Goal: Check status: Check status

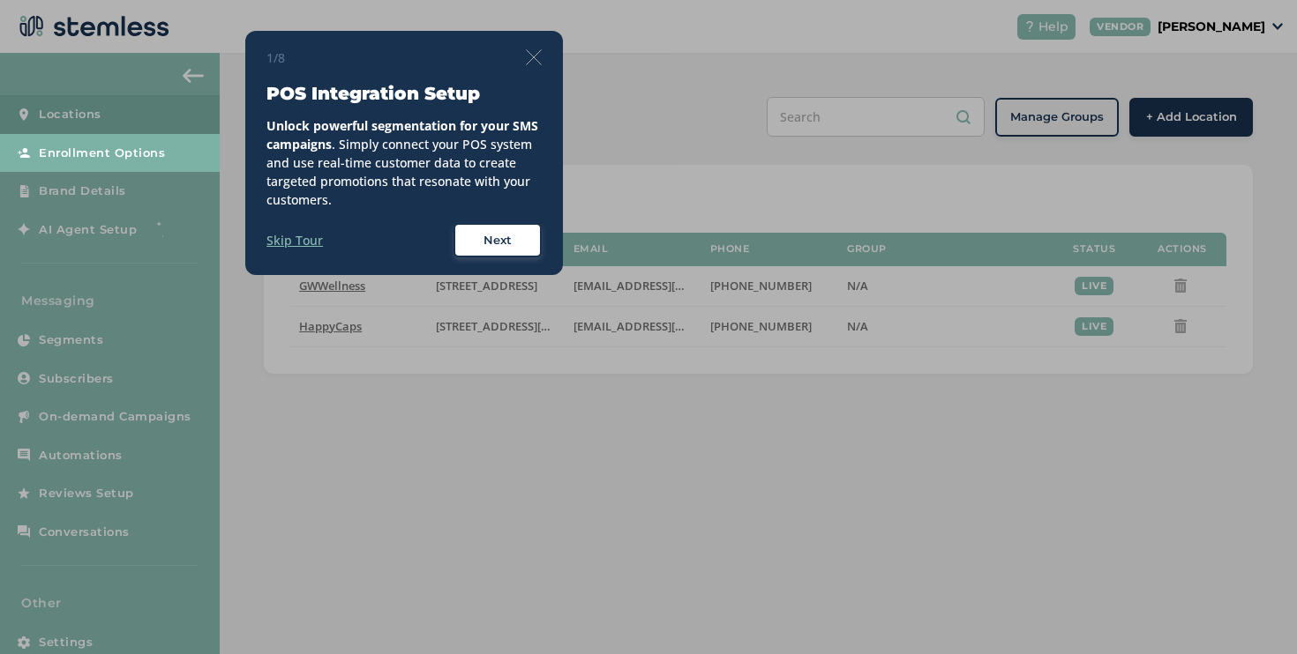
click at [536, 58] on img at bounding box center [534, 57] width 16 height 16
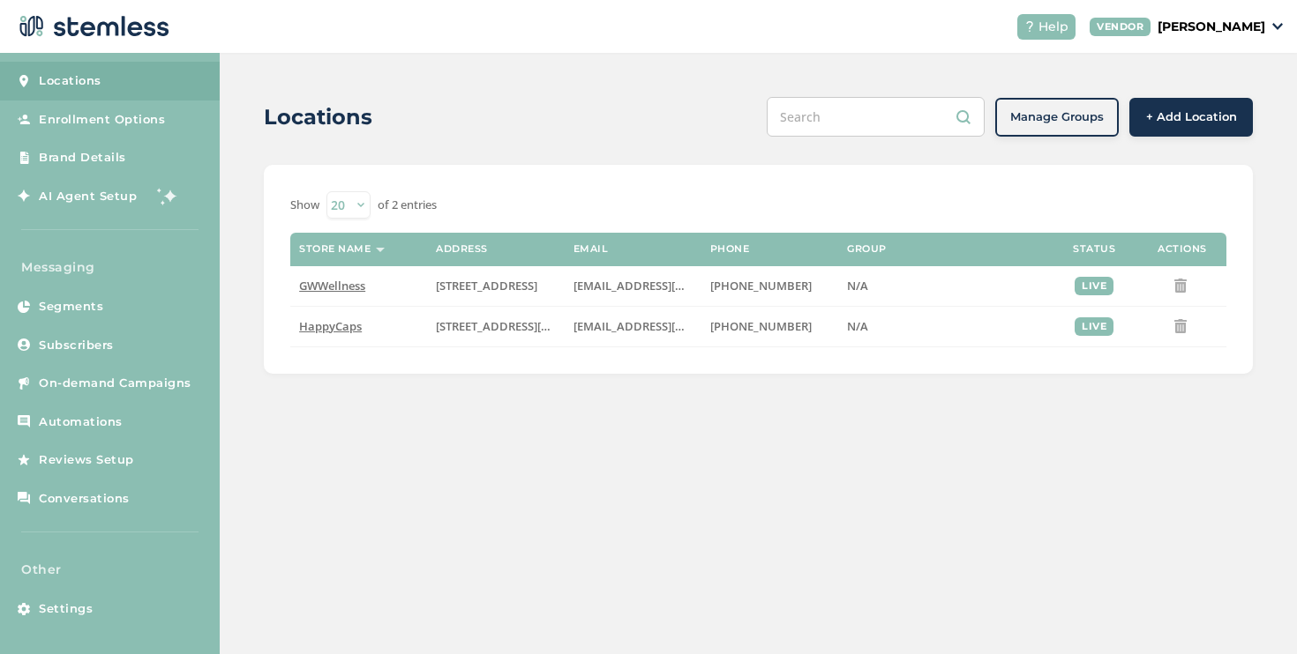
scroll to position [35, 0]
click at [111, 434] on link "Automations" at bounding box center [110, 420] width 220 height 39
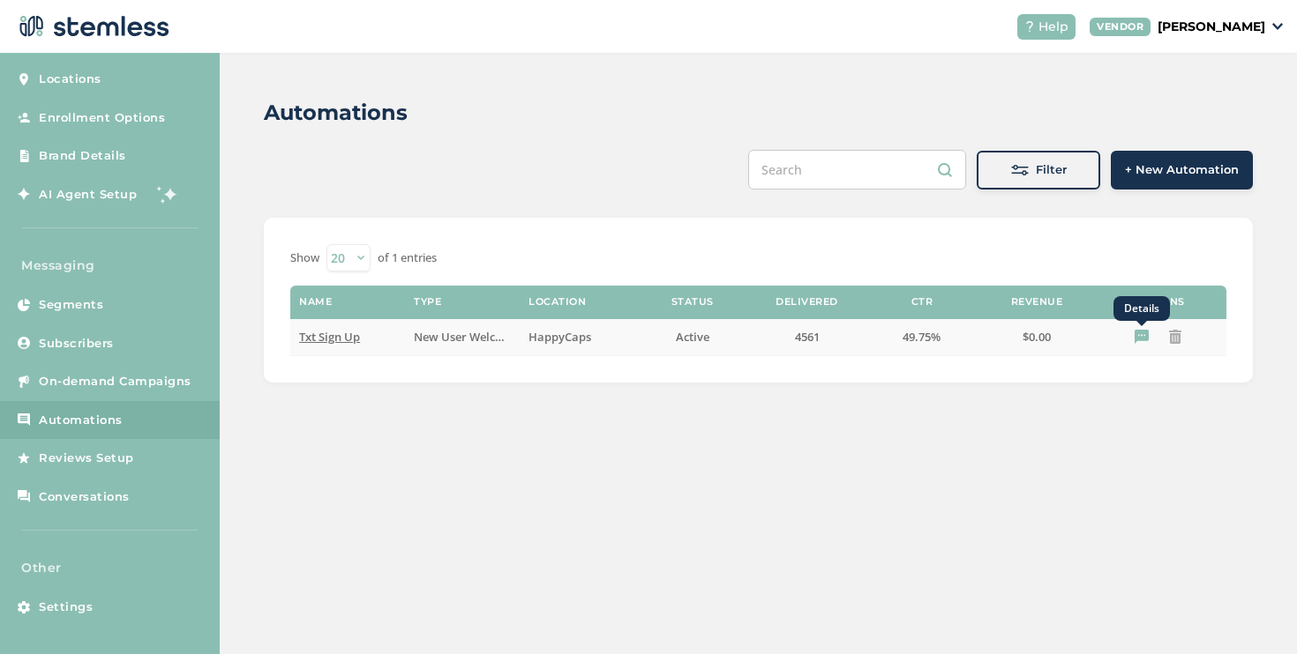
click at [1146, 334] on icon "Details" at bounding box center [1141, 337] width 14 height 14
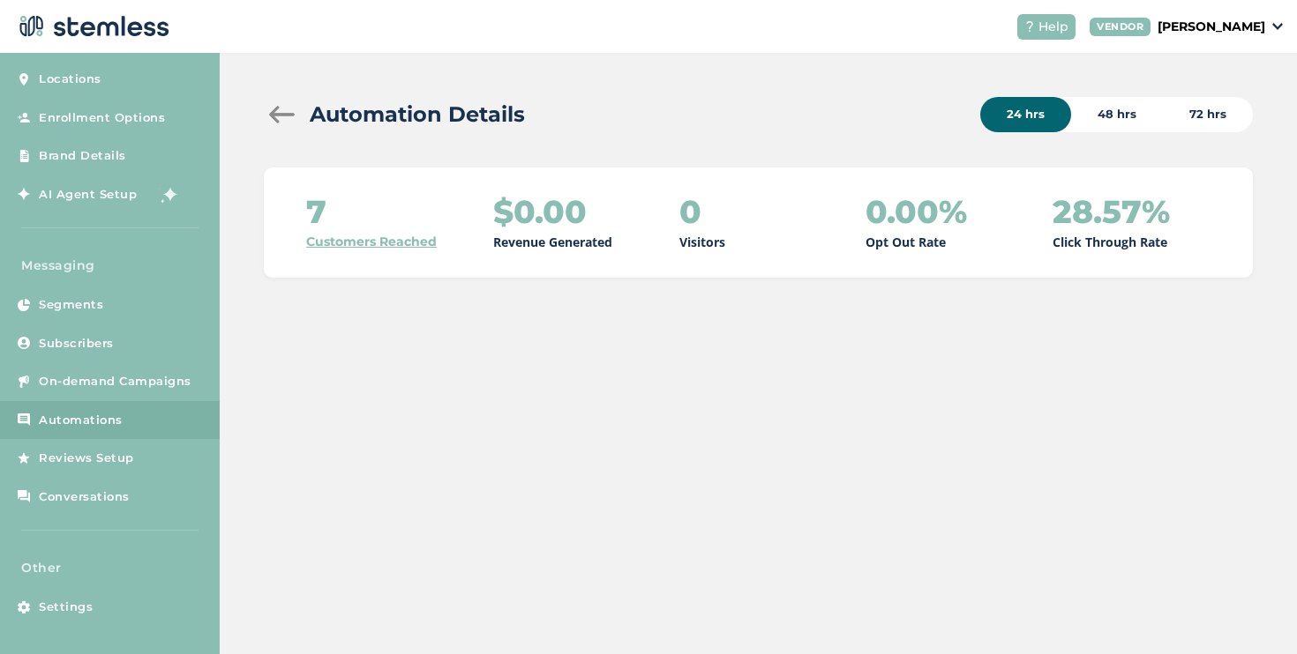
drag, startPoint x: 324, startPoint y: 203, endPoint x: 307, endPoint y: 206, distance: 17.1
click at [307, 206] on div "7 Customers Reached" at bounding box center [385, 222] width 158 height 57
click at [1114, 121] on div "48 hrs" at bounding box center [1117, 114] width 92 height 35
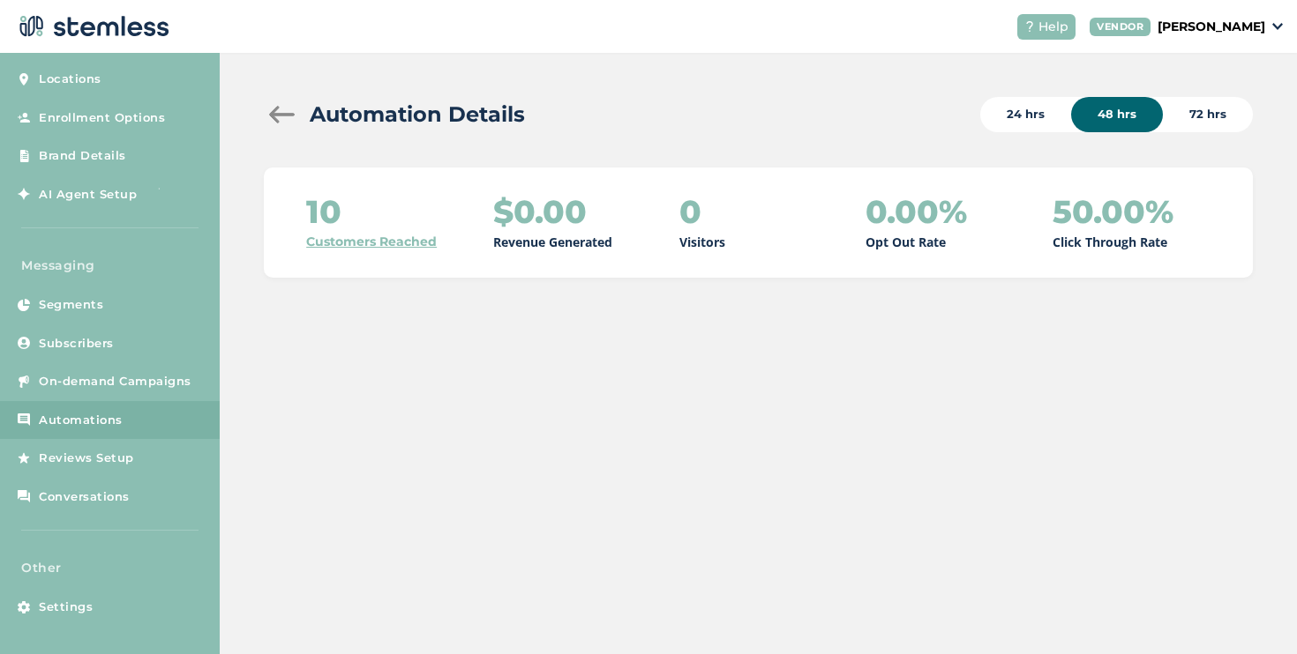
click at [1204, 113] on div "72 hrs" at bounding box center [1207, 114] width 90 height 35
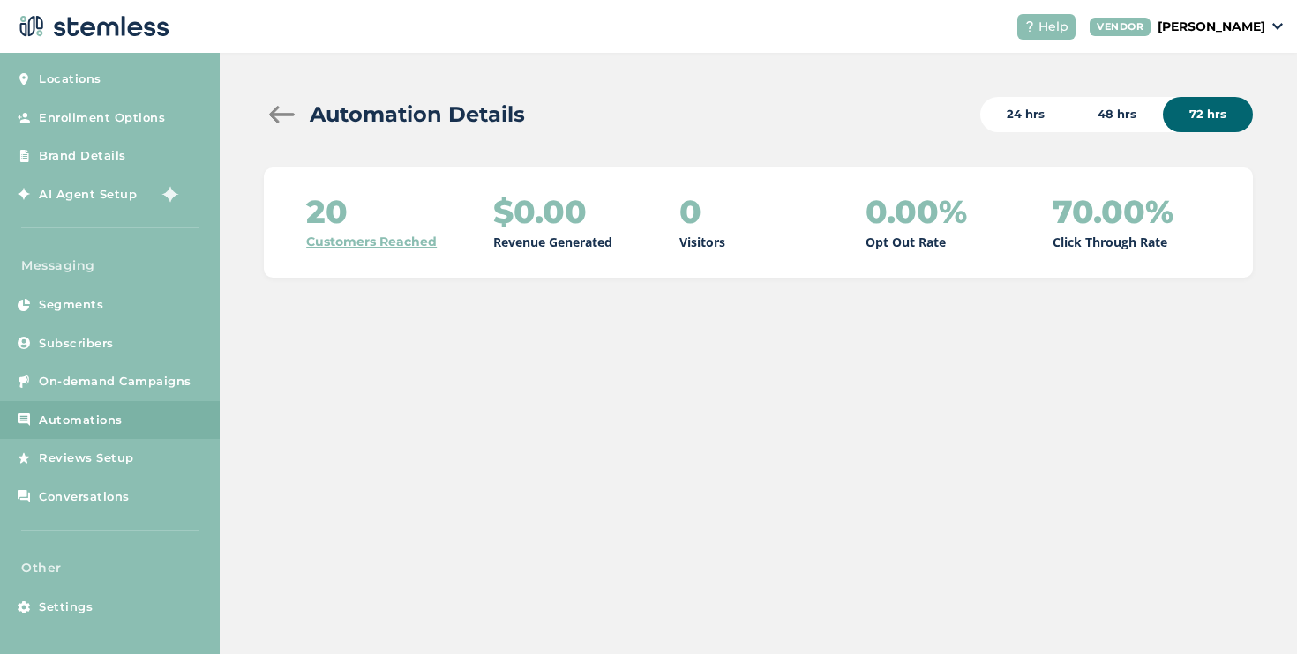
click at [1026, 121] on div "24 hrs" at bounding box center [1025, 114] width 91 height 35
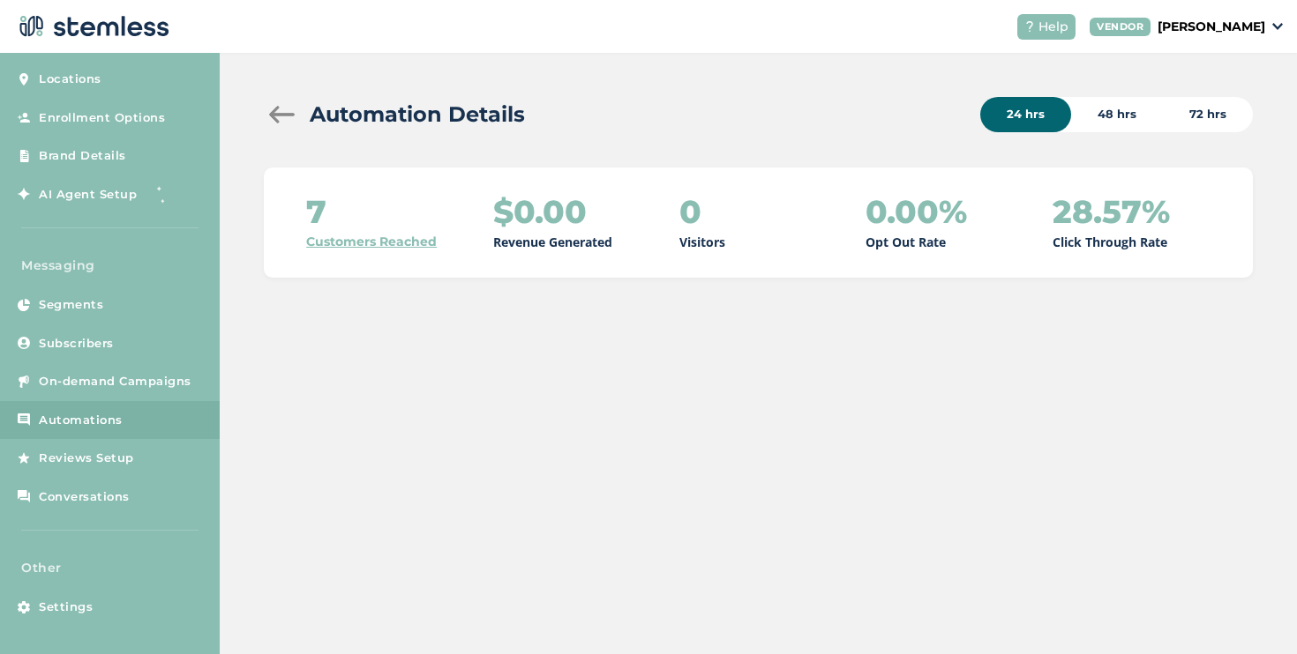
click at [357, 245] on link "Customers Reached" at bounding box center [371, 242] width 131 height 19
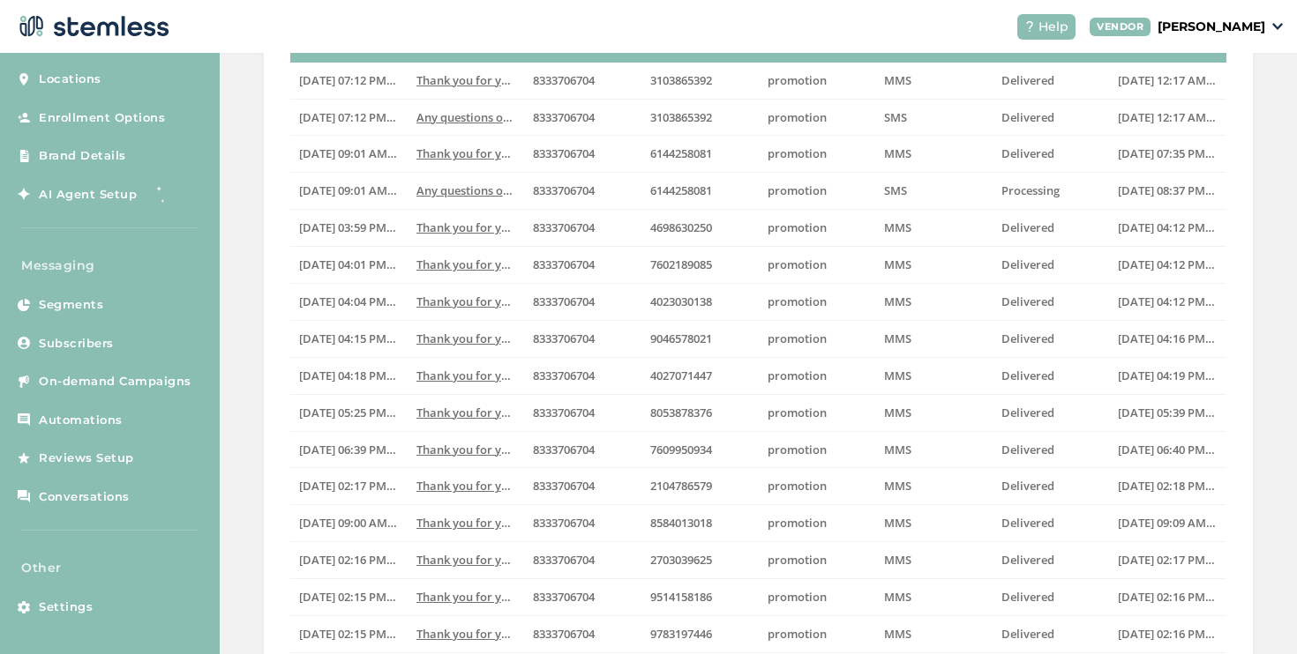
scroll to position [472, 0]
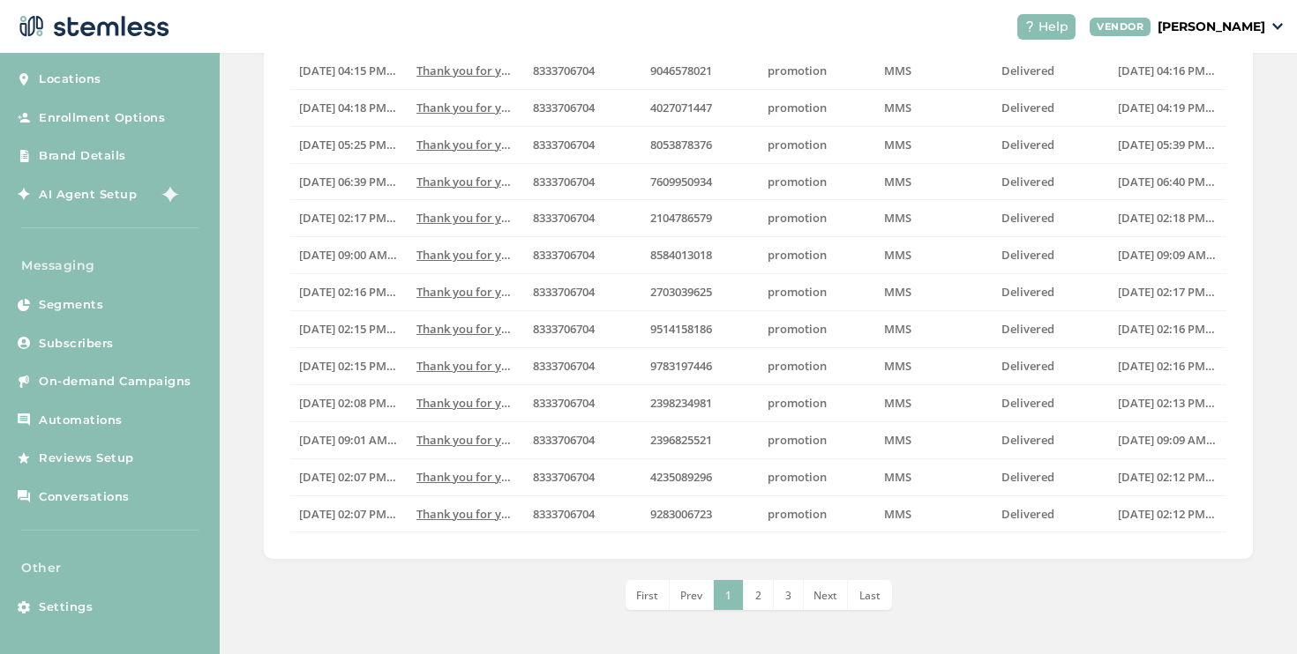
click at [873, 604] on li "Last" at bounding box center [870, 595] width 44 height 30
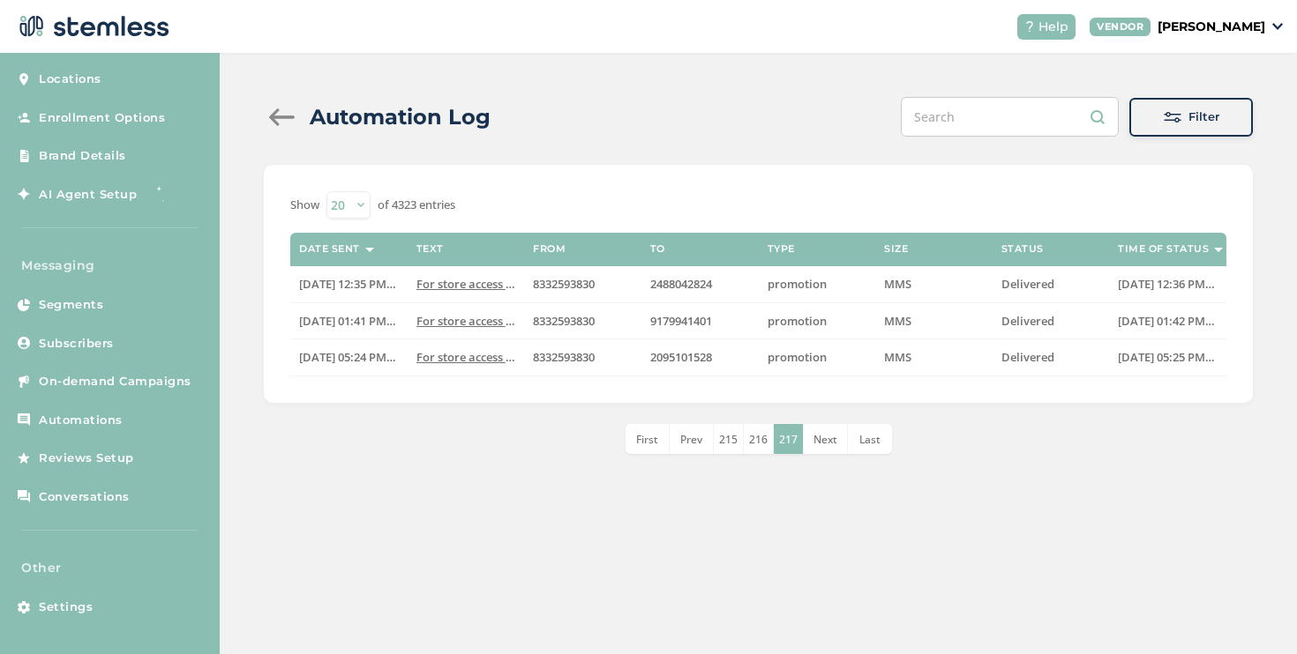
scroll to position [0, 0]
click at [642, 436] on span "First" at bounding box center [647, 439] width 22 height 15
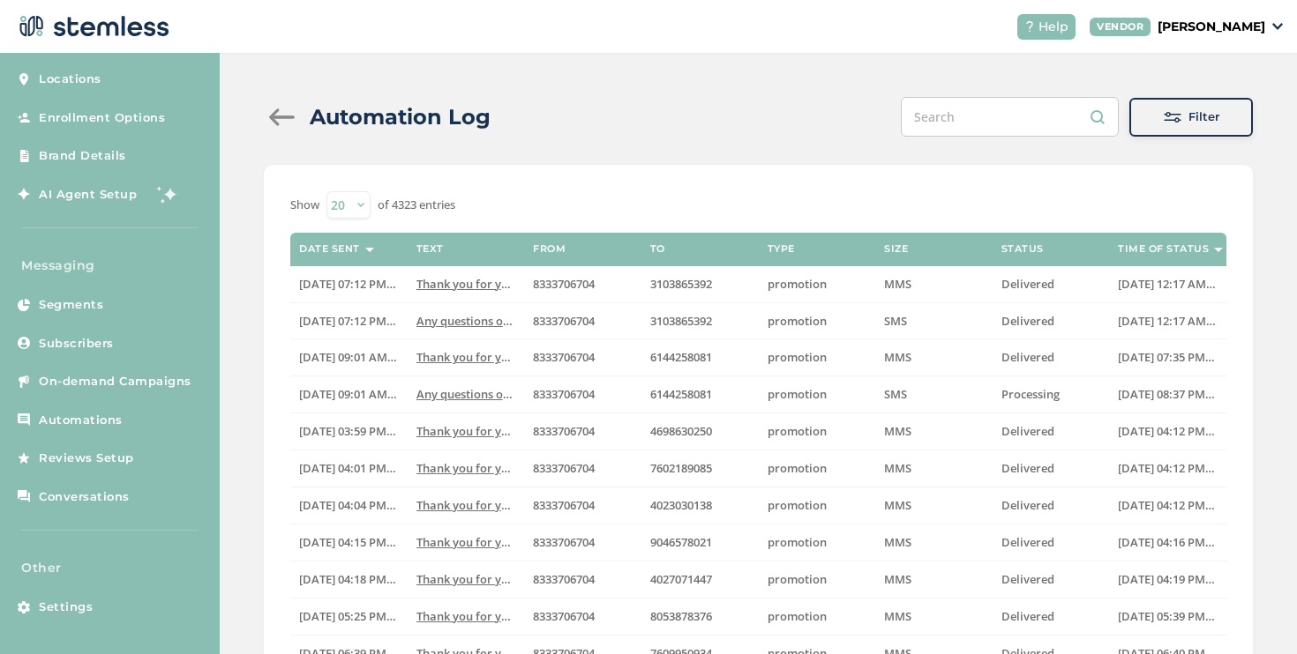
click at [287, 116] on div at bounding box center [281, 117] width 35 height 18
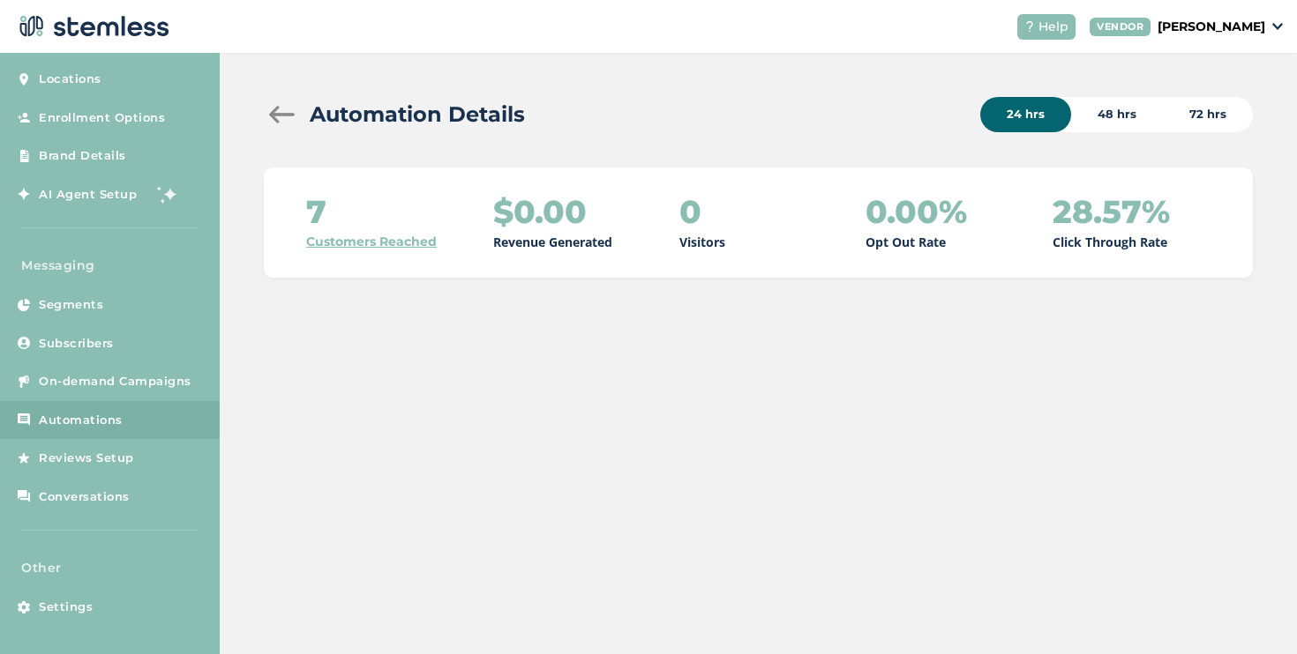
drag, startPoint x: 333, startPoint y: 213, endPoint x: 304, endPoint y: 219, distance: 29.8
click at [304, 219] on div "7 Customers Reached $0.00 Revenue Generated 0 Visitors 0.00% Opt Out Rate 28.57…" at bounding box center [758, 223] width 989 height 110
click at [378, 245] on link "Customers Reached" at bounding box center [371, 242] width 131 height 19
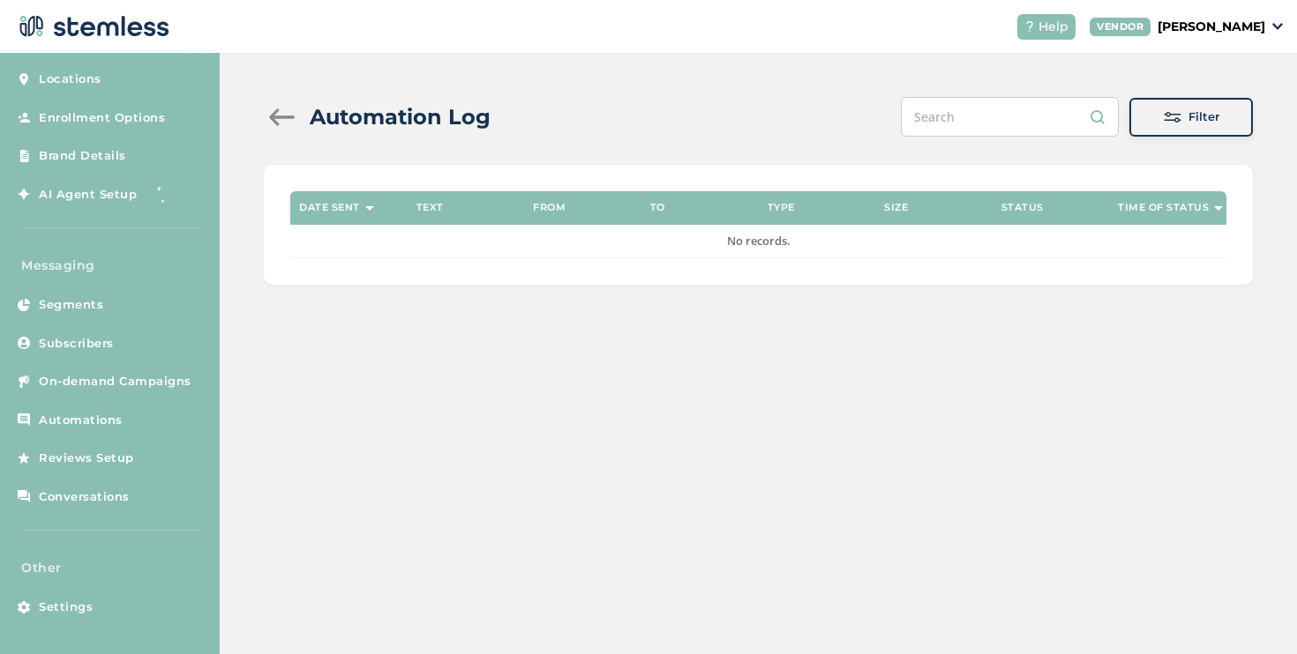
click at [1230, 118] on div "Filter" at bounding box center [1190, 117] width 95 height 18
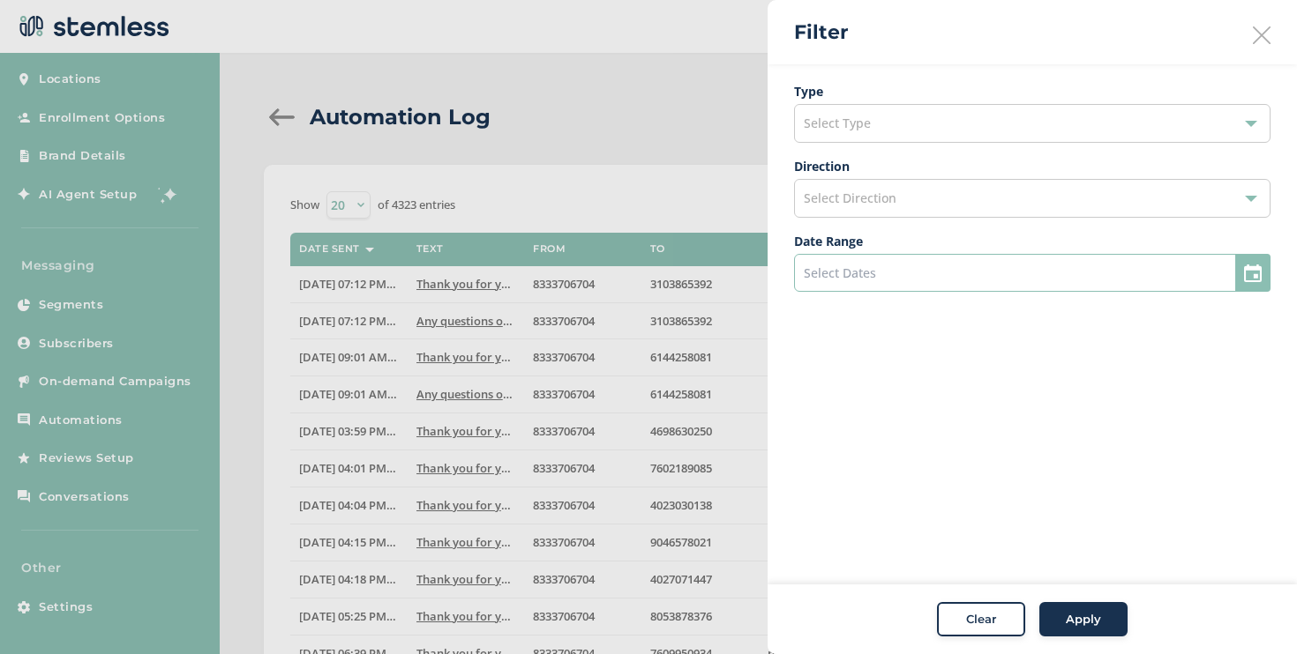
click at [930, 271] on input at bounding box center [1032, 273] width 476 height 38
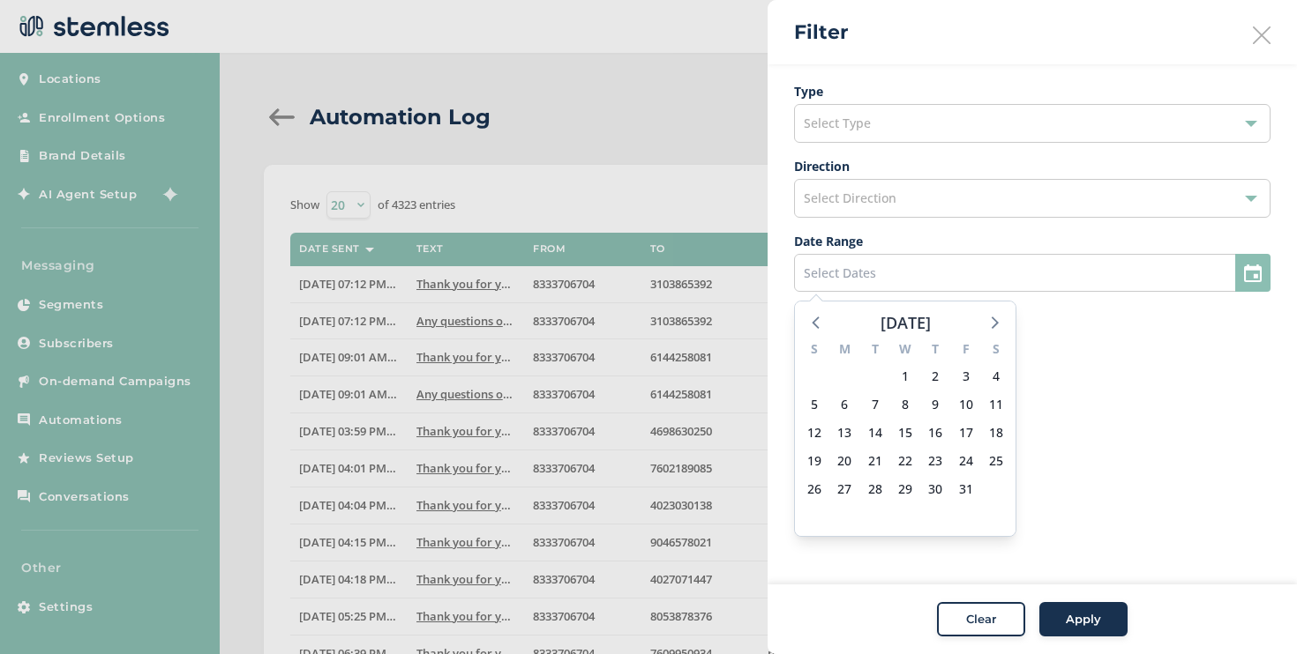
click at [589, 167] on div at bounding box center [648, 327] width 1297 height 654
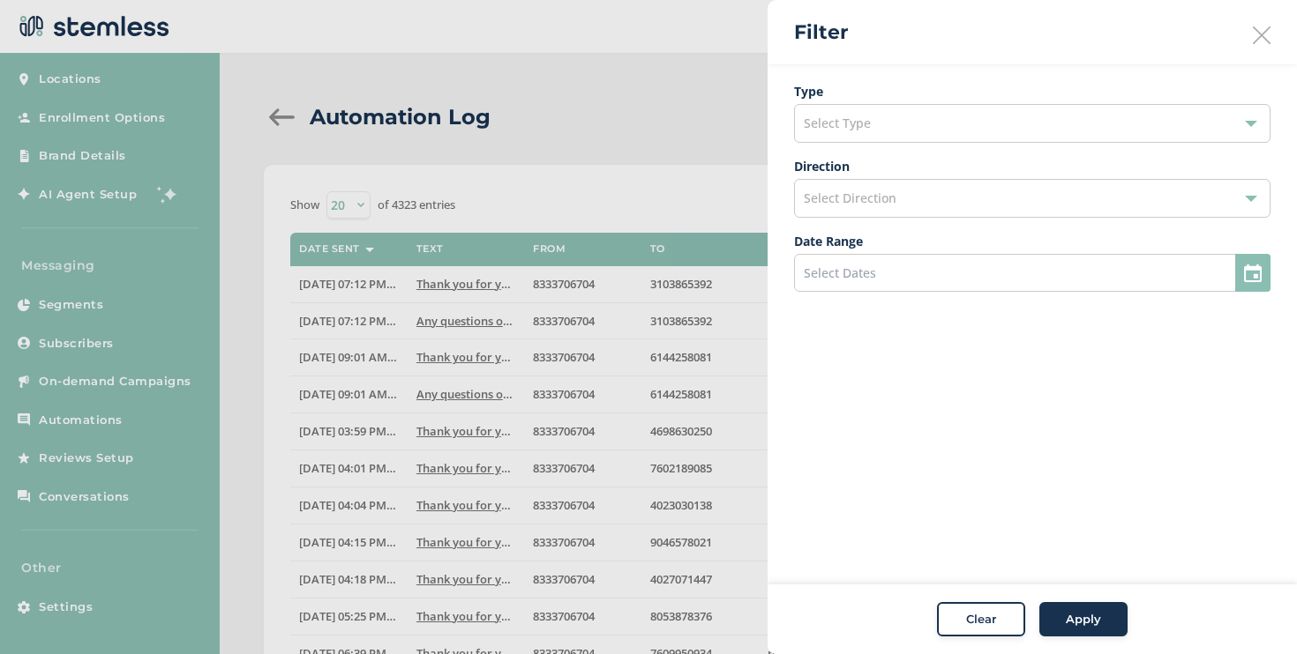
click at [1003, 626] on div "Clear" at bounding box center [981, 620] width 64 height 18
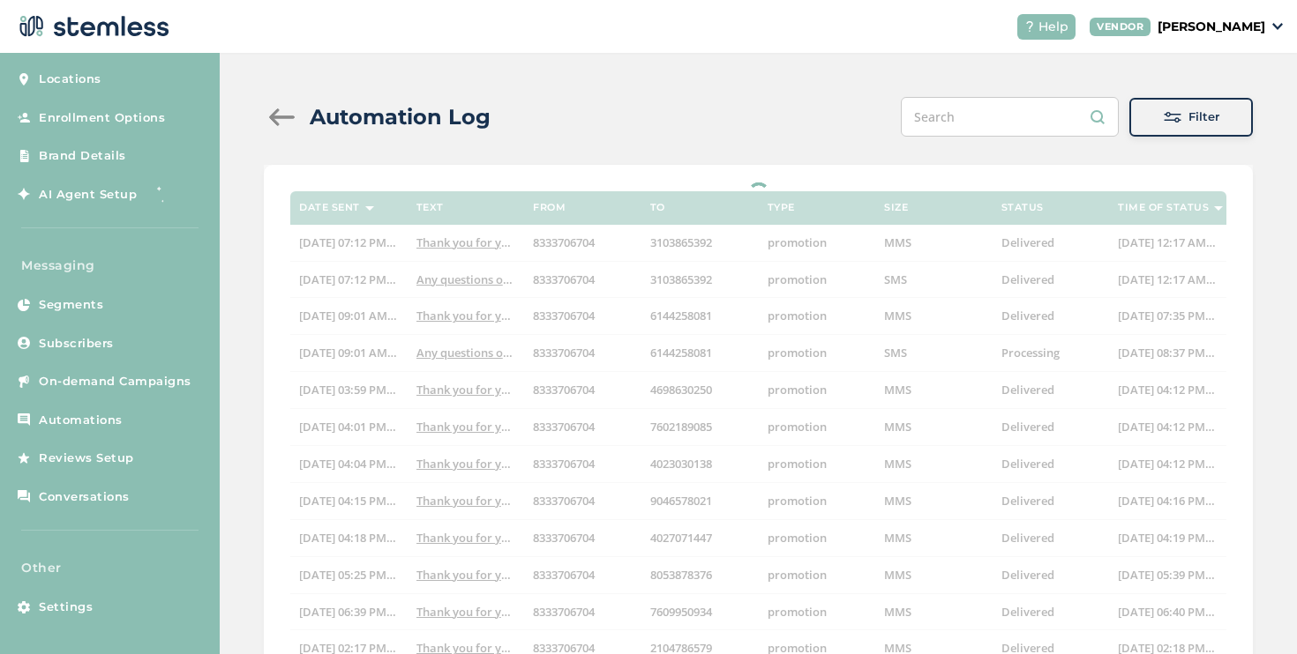
click at [292, 118] on div at bounding box center [281, 117] width 35 height 18
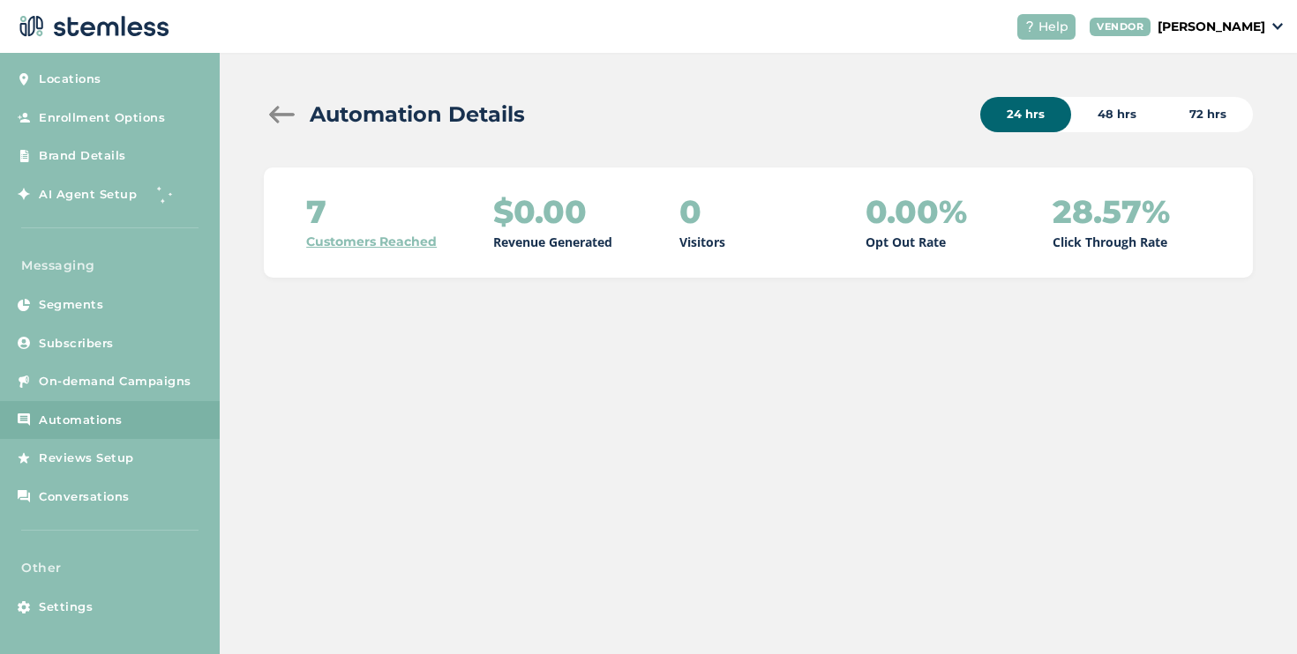
click at [1116, 113] on div "48 hrs" at bounding box center [1117, 114] width 92 height 35
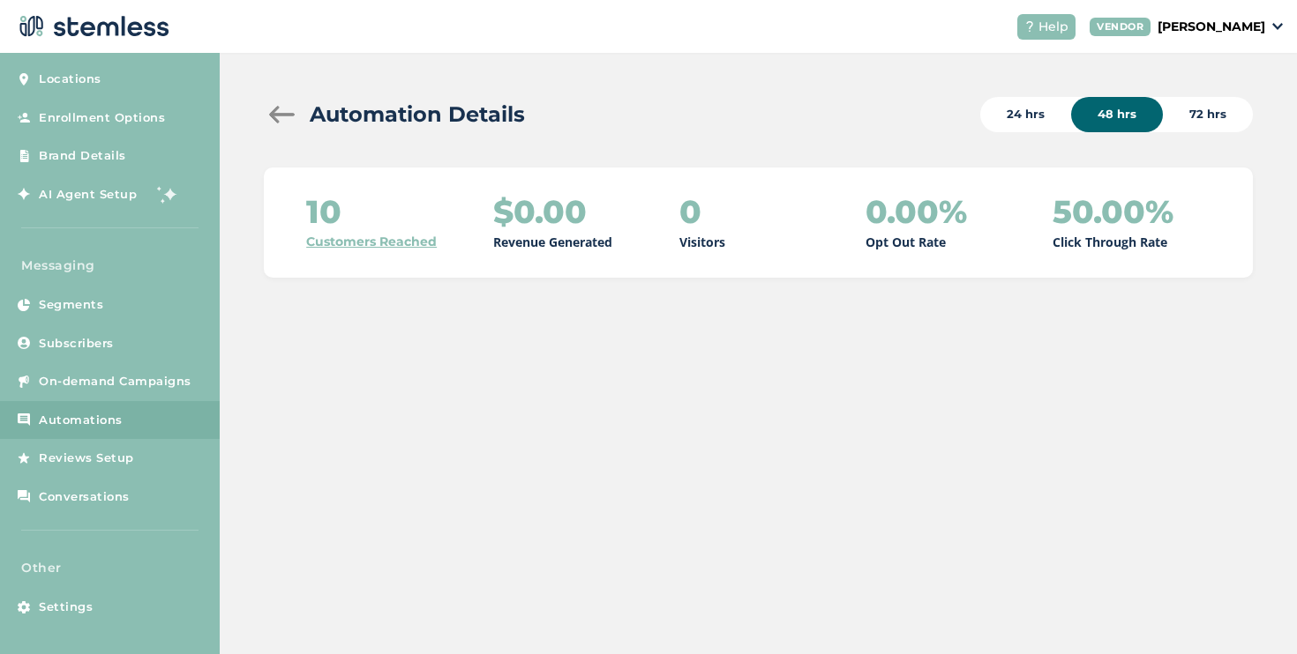
click at [318, 243] on link "Customers Reached" at bounding box center [371, 242] width 131 height 19
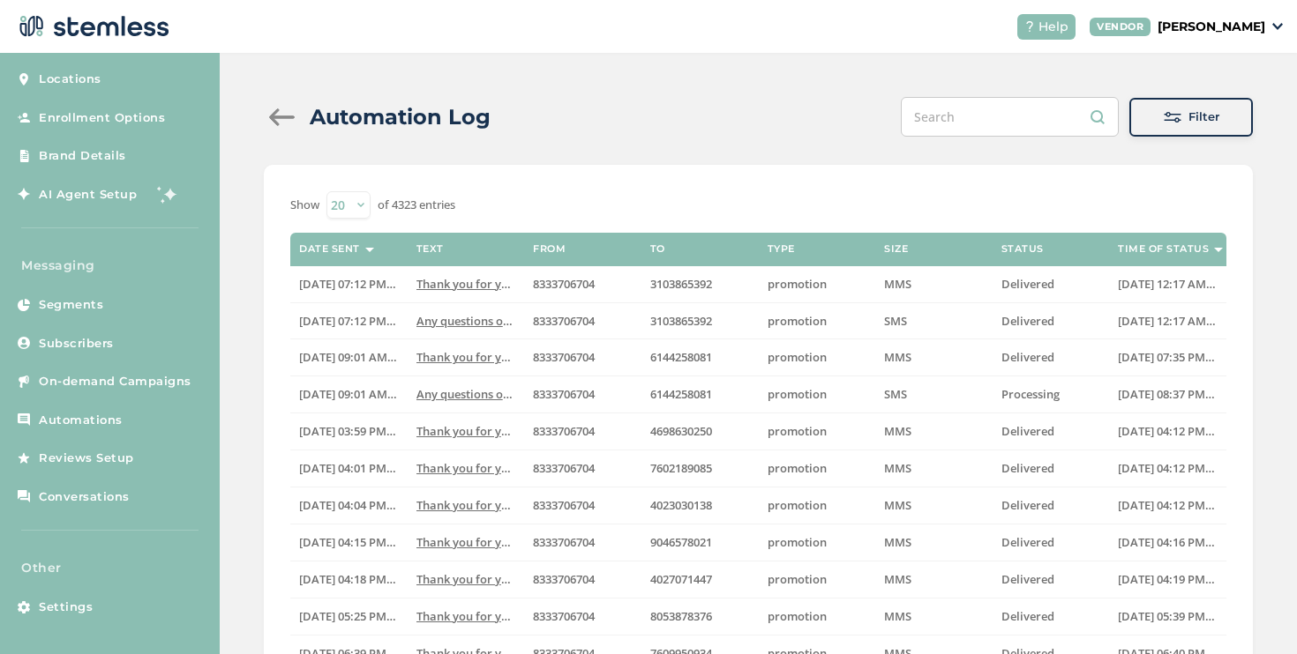
click at [1148, 122] on div "Filter" at bounding box center [1190, 117] width 95 height 18
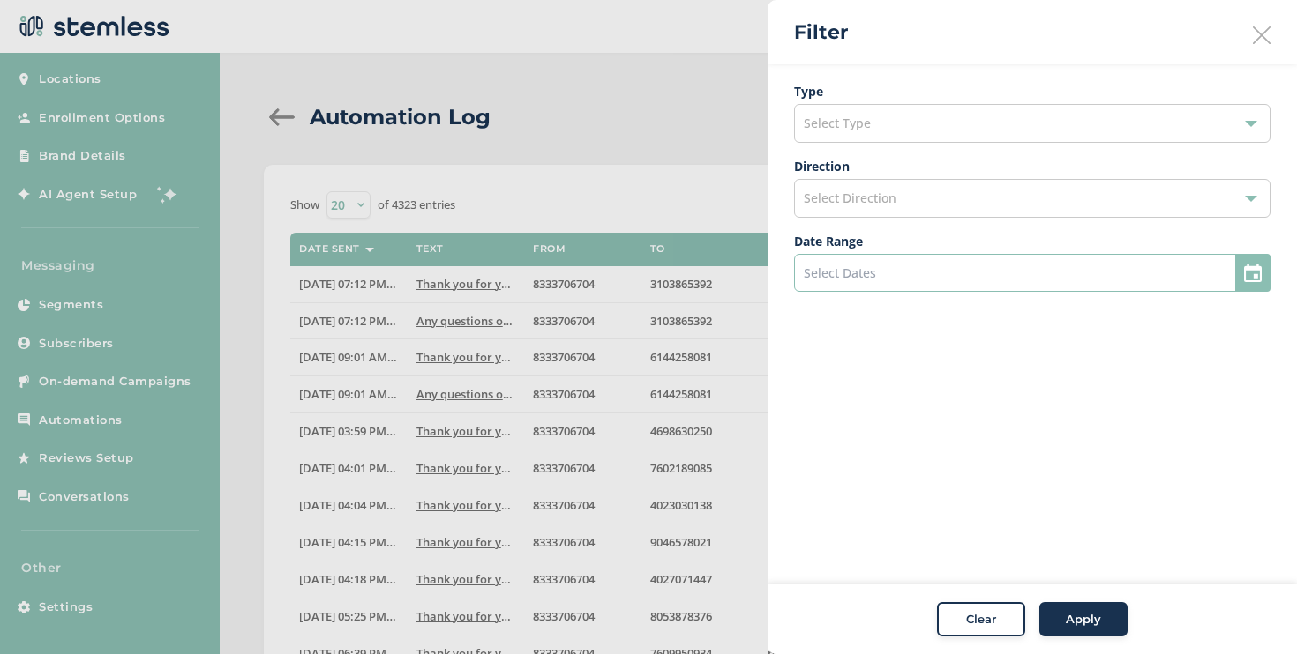
click at [879, 275] on input at bounding box center [1032, 273] width 476 height 38
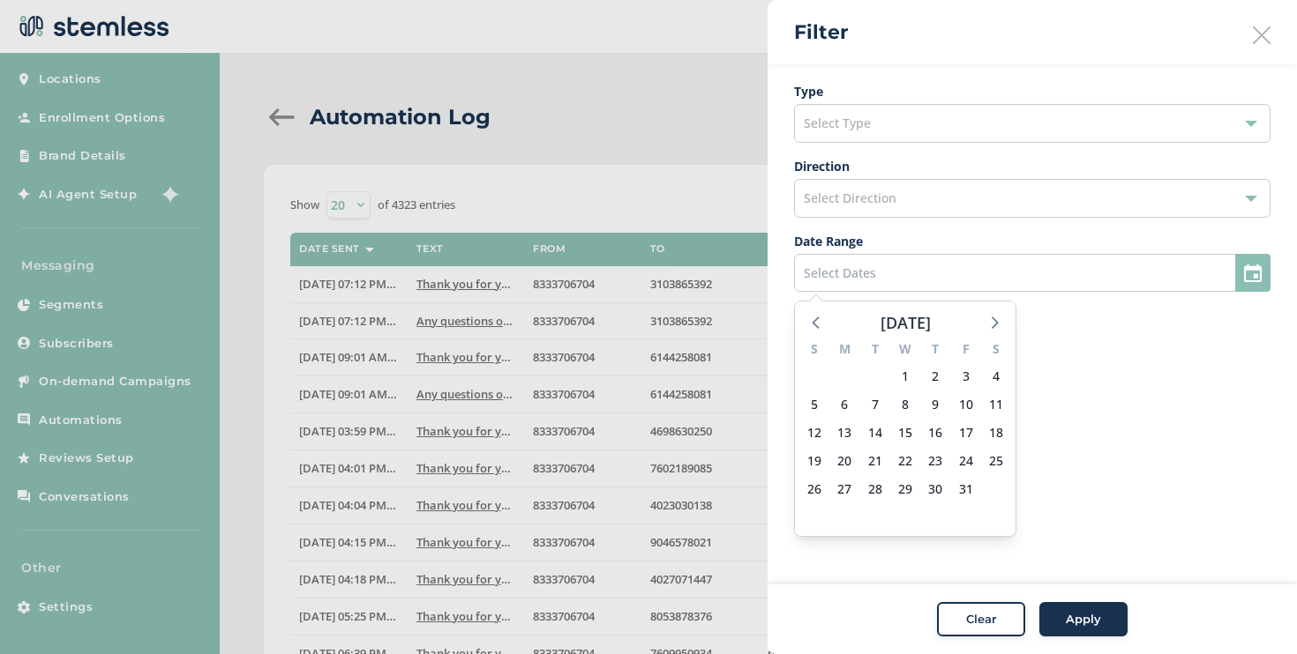
click at [270, 121] on div at bounding box center [648, 327] width 1297 height 654
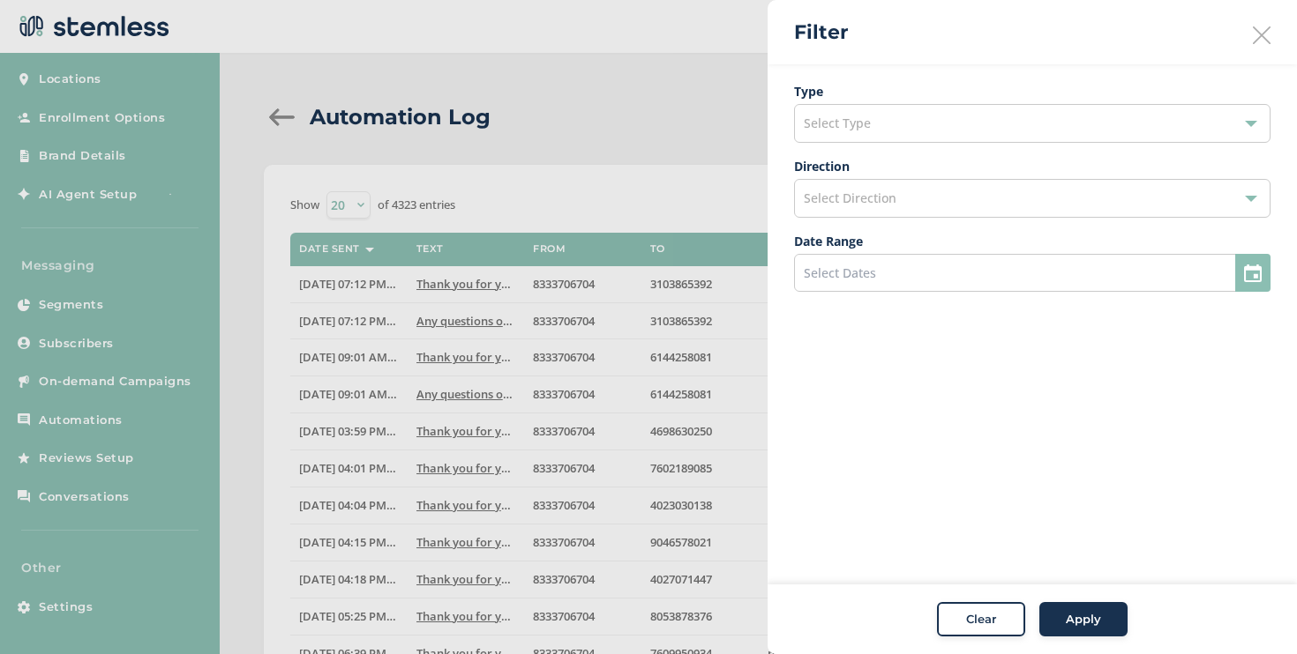
click at [277, 118] on div at bounding box center [648, 327] width 1297 height 654
click at [277, 113] on div at bounding box center [648, 327] width 1297 height 654
click at [1251, 41] on div "Filter" at bounding box center [1031, 32] width 529 height 64
click at [1260, 38] on icon at bounding box center [1261, 35] width 18 height 18
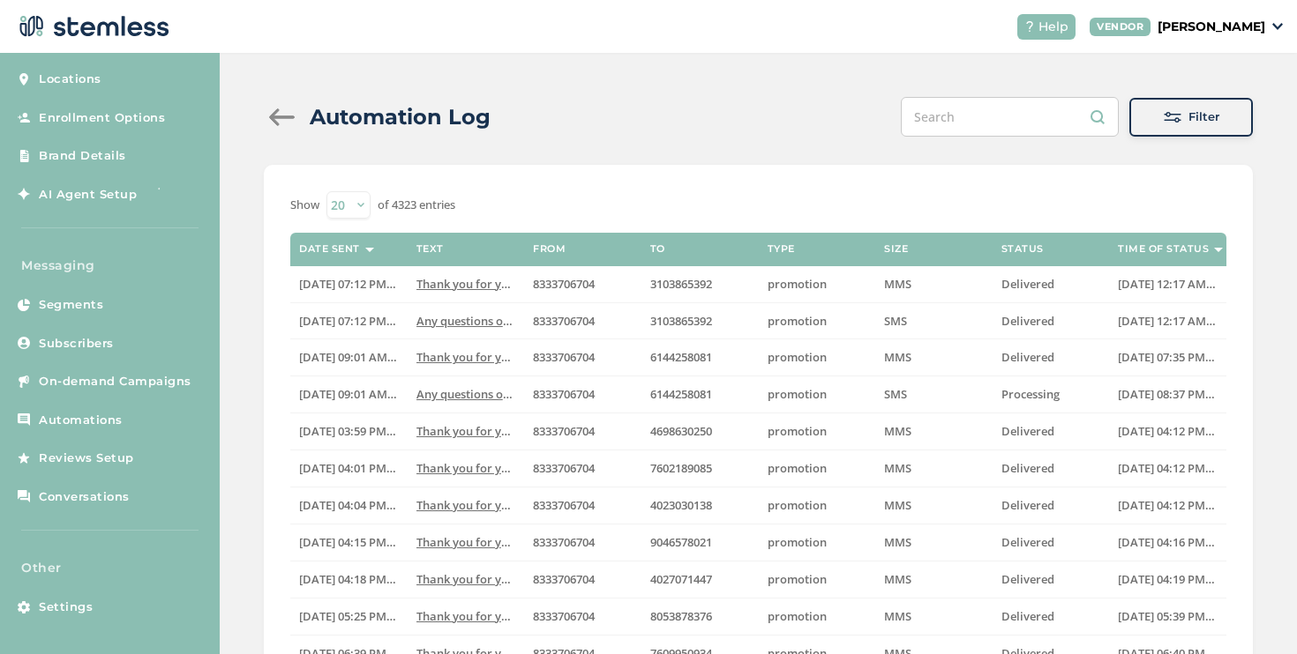
click at [281, 115] on div at bounding box center [281, 117] width 35 height 18
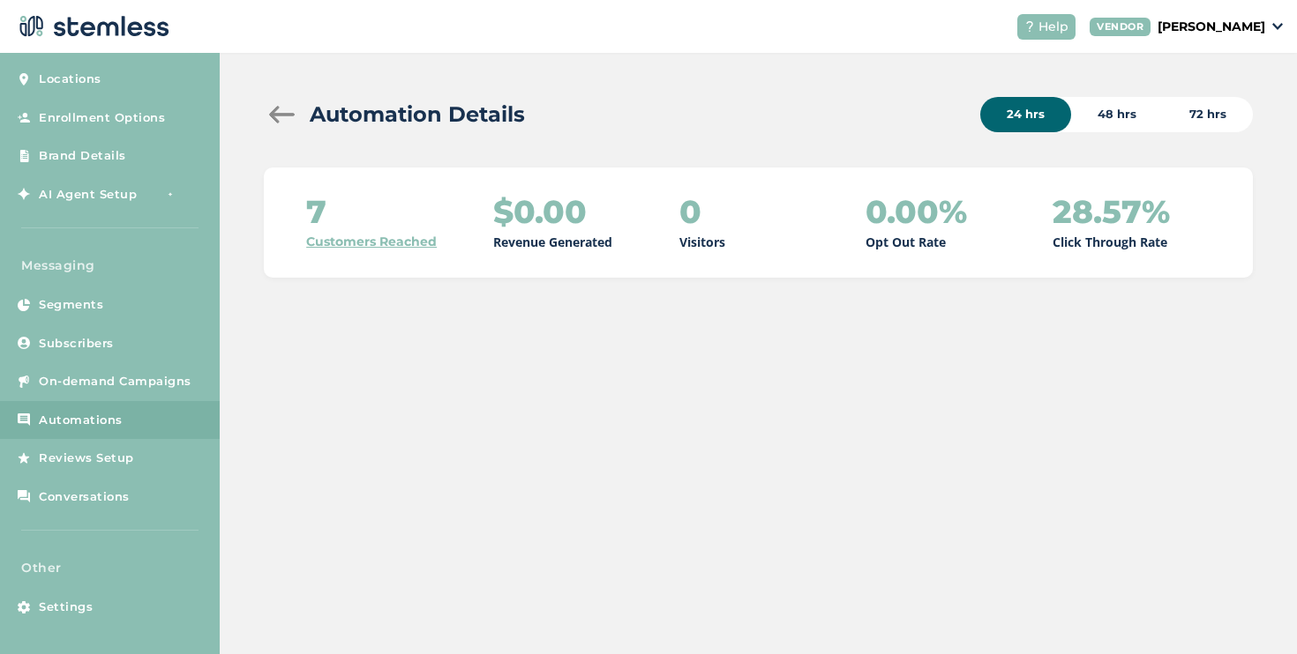
click at [1105, 115] on div "48 hrs" at bounding box center [1117, 114] width 92 height 35
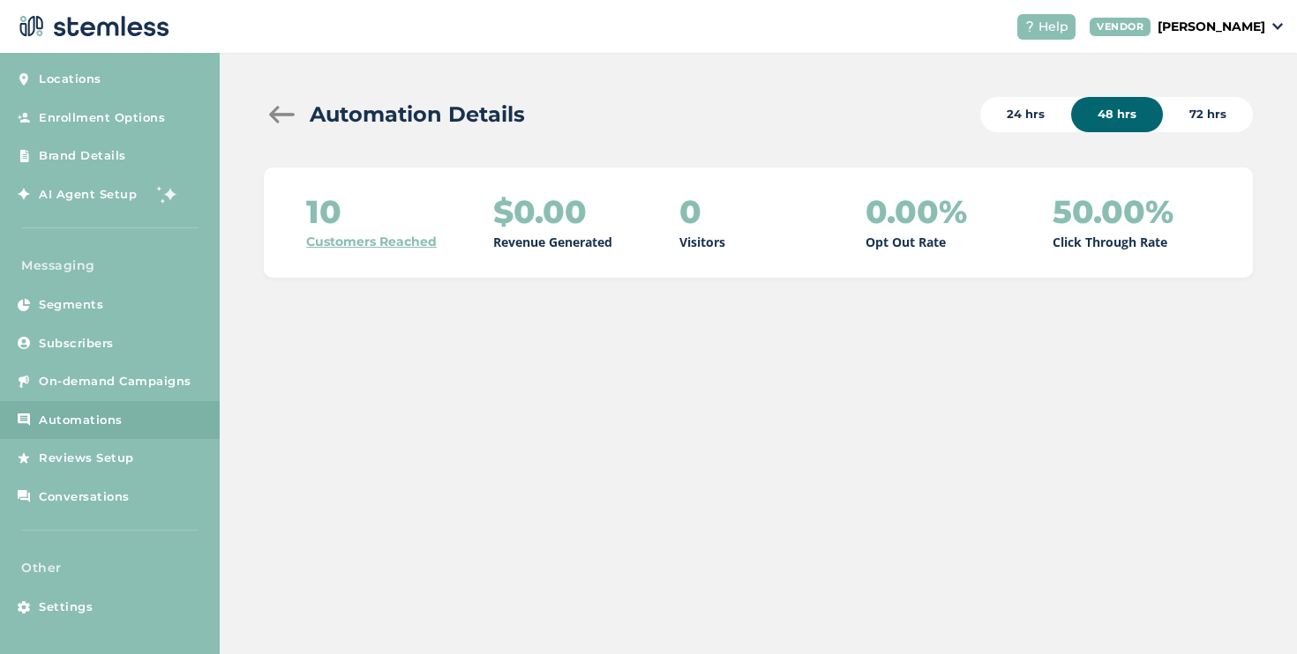
click at [1220, 115] on div "72 hrs" at bounding box center [1207, 114] width 90 height 35
click at [375, 245] on link "Customers Reached" at bounding box center [371, 242] width 131 height 19
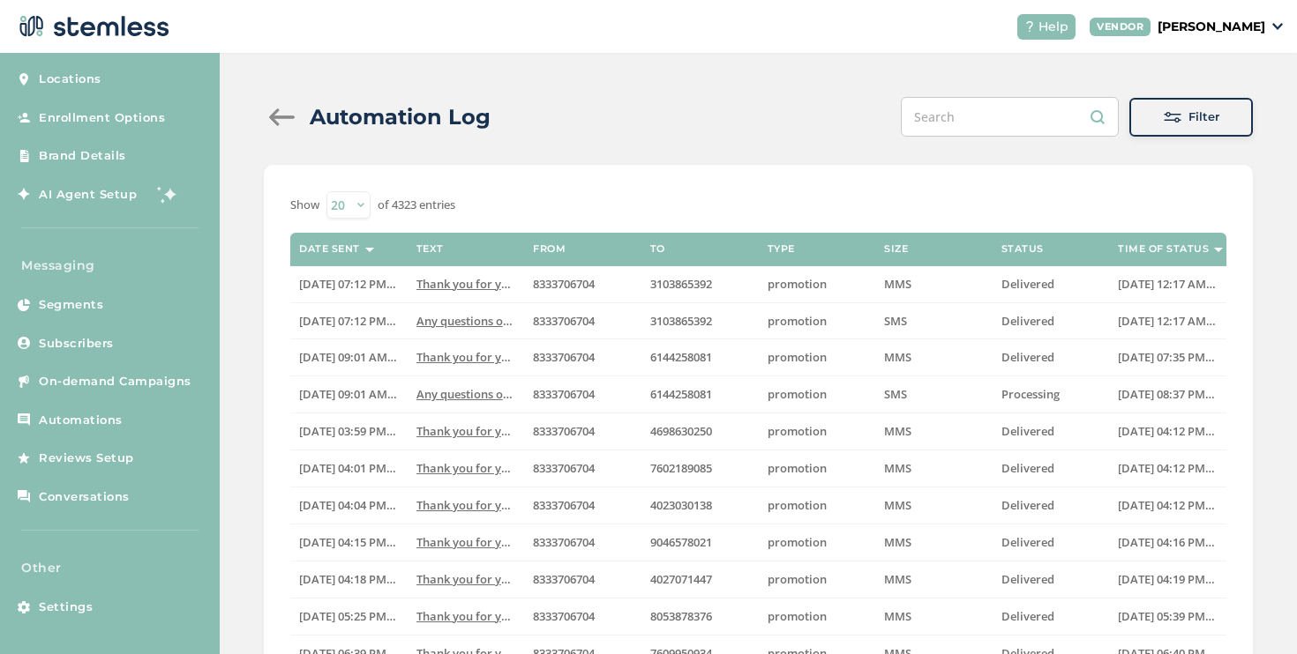
click at [1188, 118] on span "Filter" at bounding box center [1203, 117] width 31 height 18
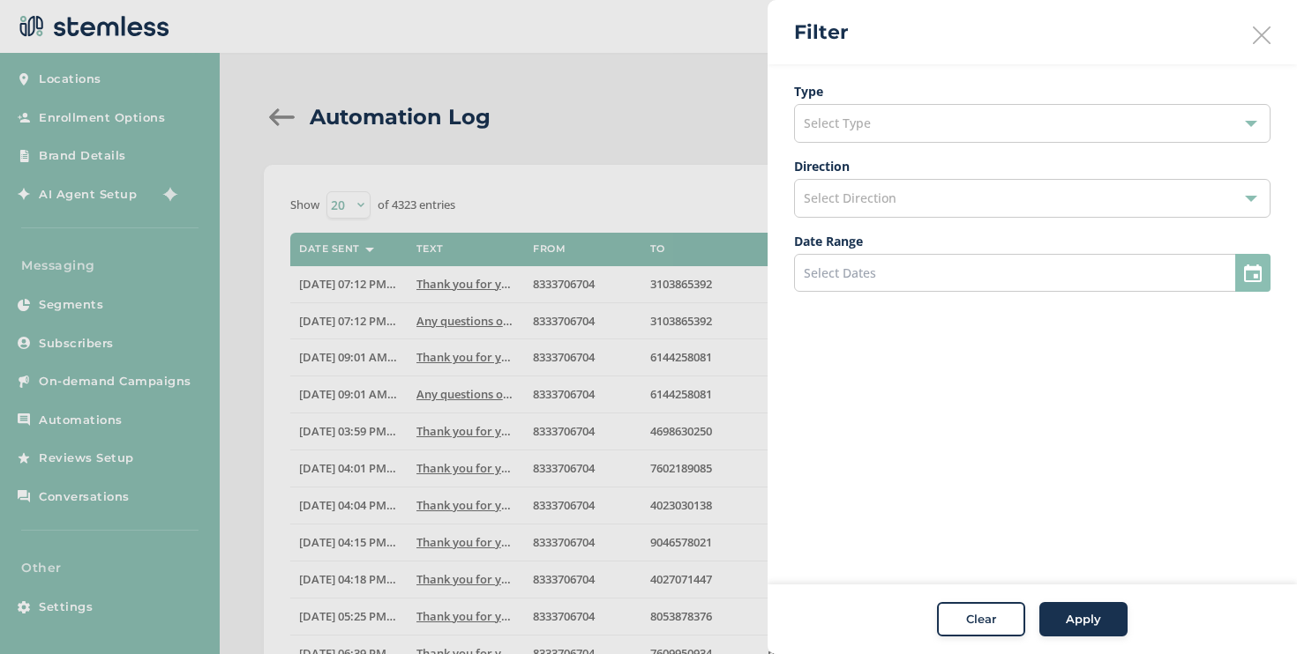
click at [692, 170] on div at bounding box center [648, 327] width 1297 height 654
click at [955, 627] on div "Clear" at bounding box center [981, 620] width 64 height 18
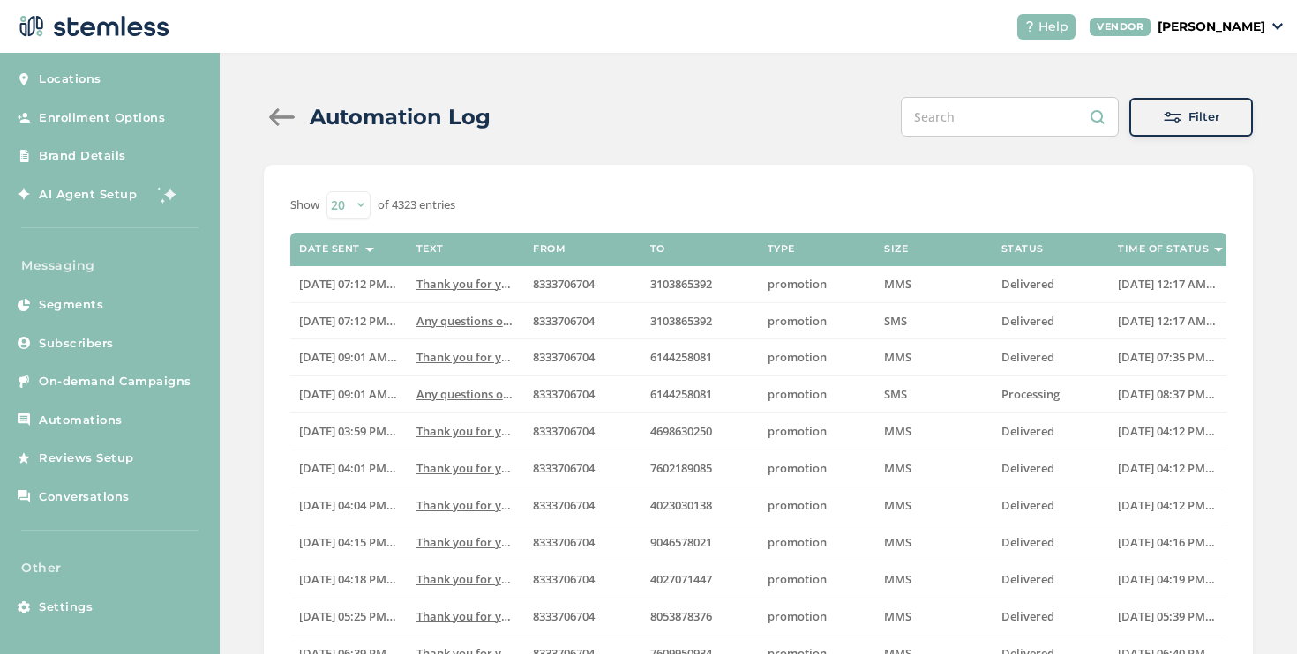
click at [286, 111] on div at bounding box center [281, 117] width 35 height 18
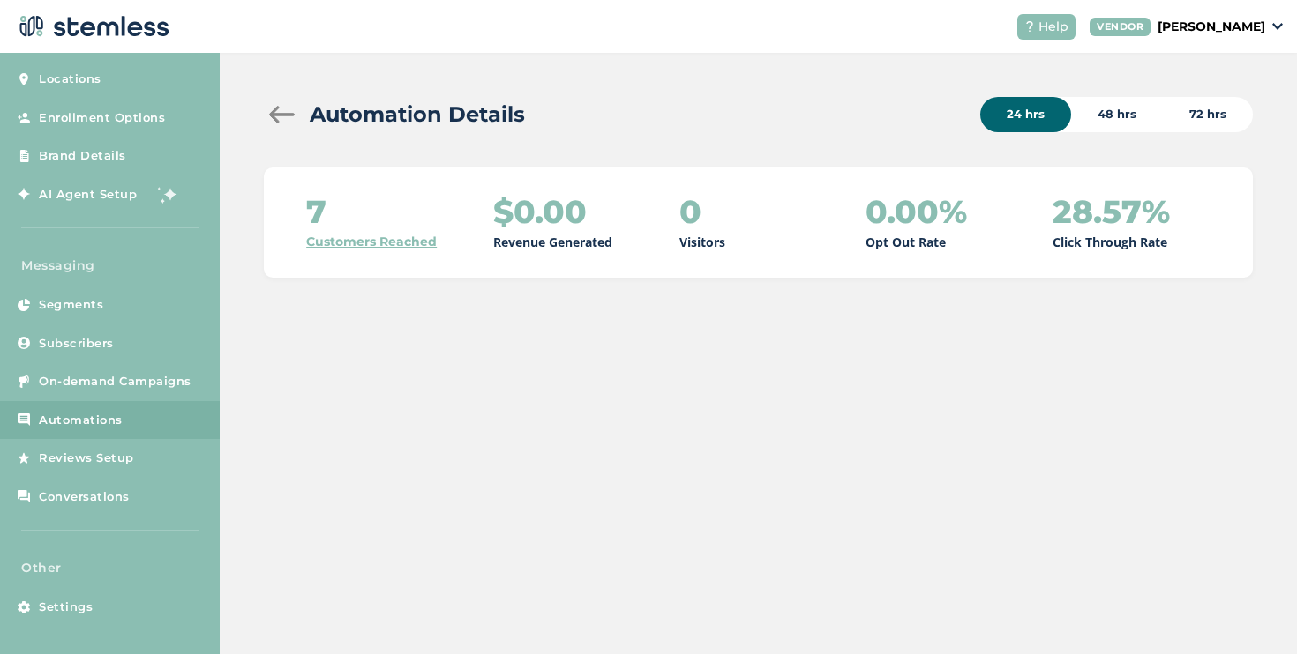
click at [276, 114] on div at bounding box center [281, 115] width 35 height 18
